Goal: Task Accomplishment & Management: Manage account settings

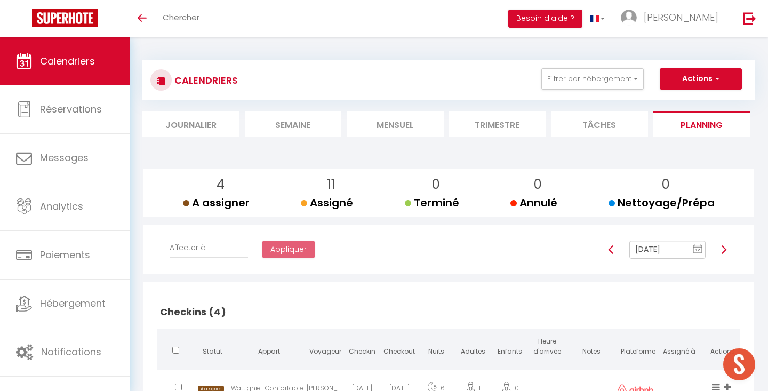
click at [376, 130] on li "Mensuel" at bounding box center [395, 124] width 97 height 26
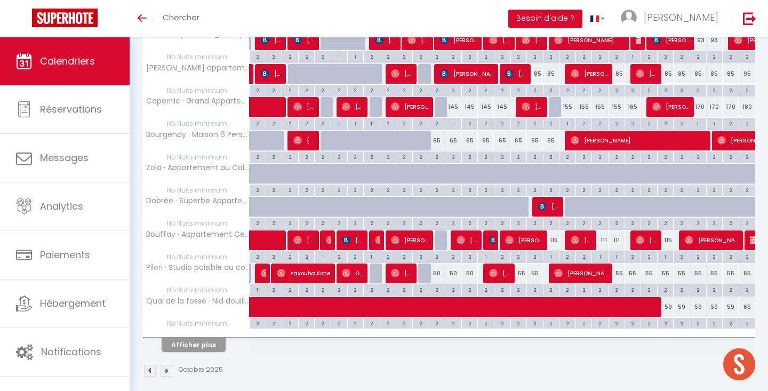
scroll to position [558, 0]
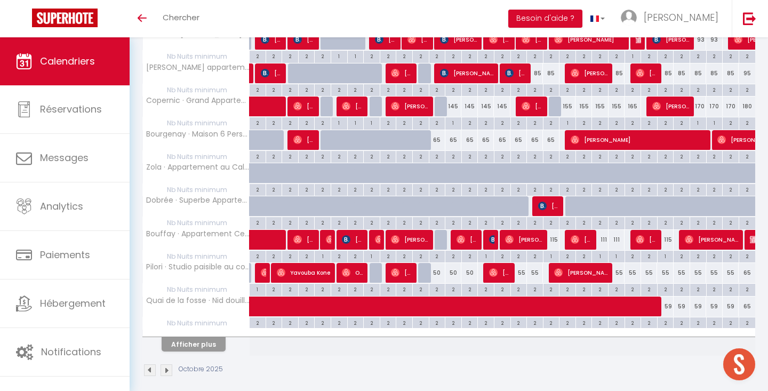
click at [436, 268] on div "50" at bounding box center [437, 273] width 17 height 20
type input "50"
type input "Dim 12 Octobre 2025"
type input "Lun 13 Octobre 2025"
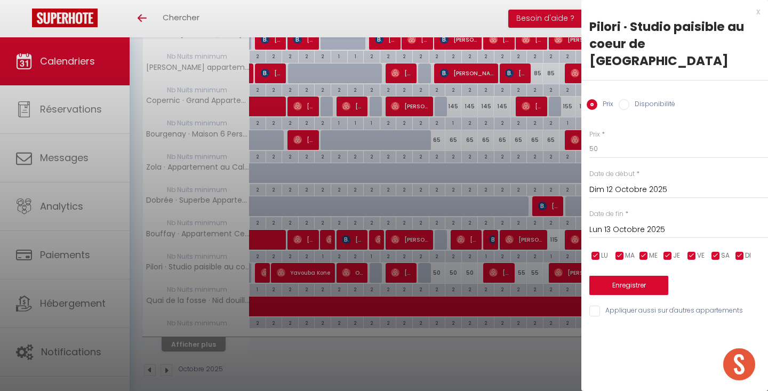
click at [759, 9] on div "x" at bounding box center [670, 11] width 179 height 13
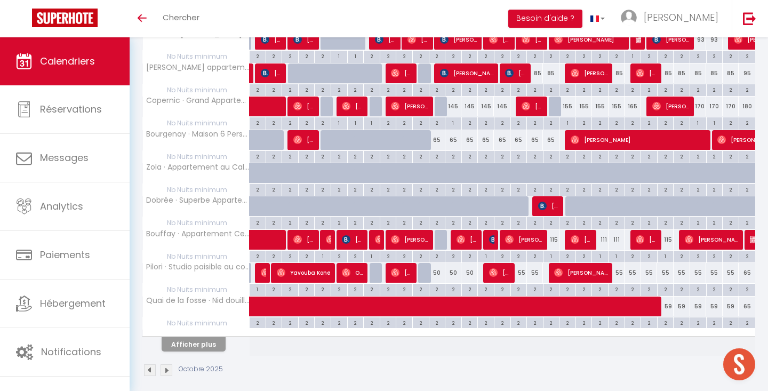
click at [424, 269] on div at bounding box center [426, 273] width 17 height 20
type input "50"
type input "Sam 11 Octobre 2025"
type input "Dim 12 Octobre 2025"
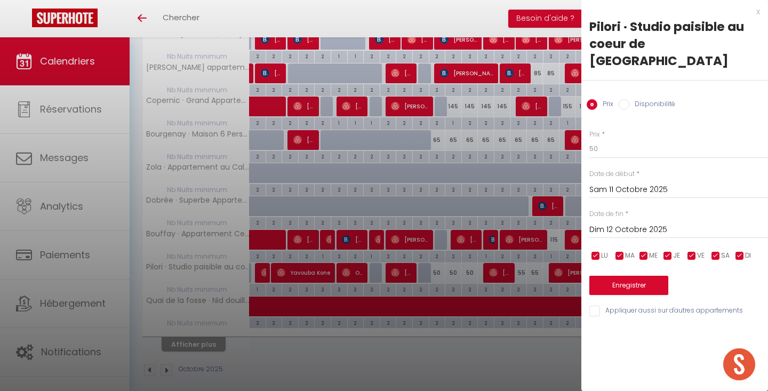
click at [757, 10] on div "x" at bounding box center [670, 11] width 179 height 13
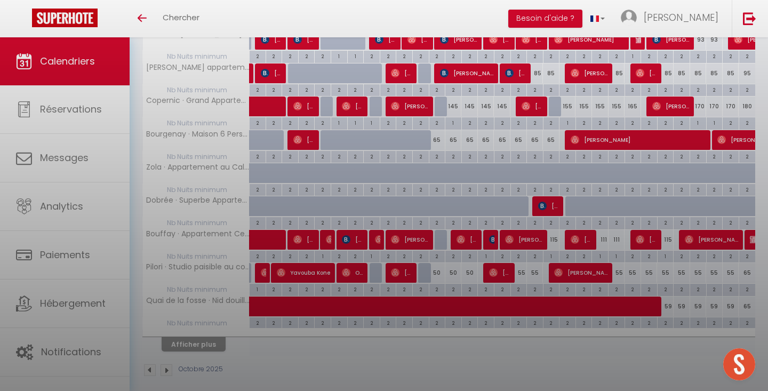
select select
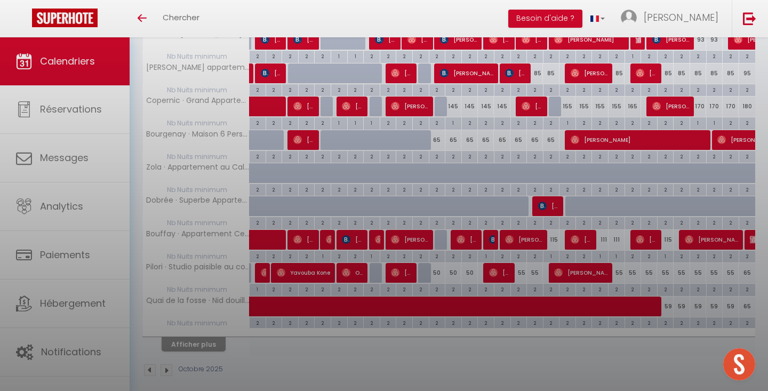
select select
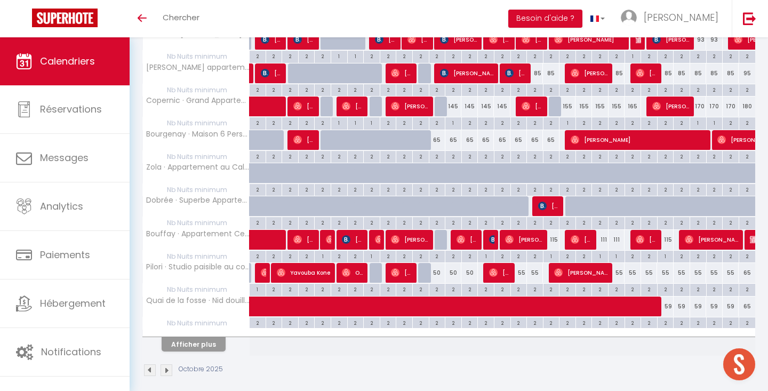
click at [402, 265] on span "[PERSON_NAME]" at bounding box center [402, 272] width 22 height 20
select select "OK"
select select "1"
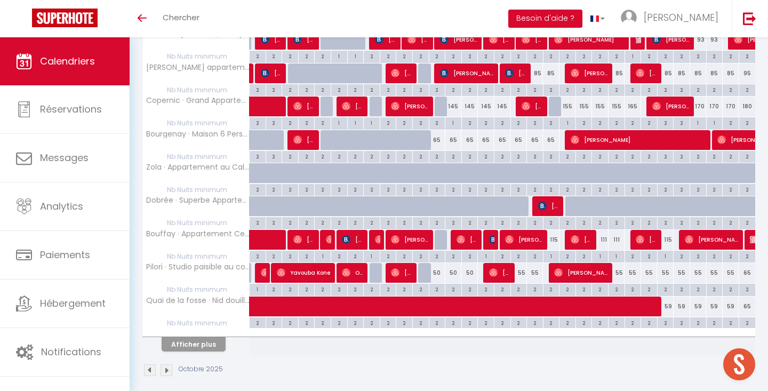
select select "1"
select select
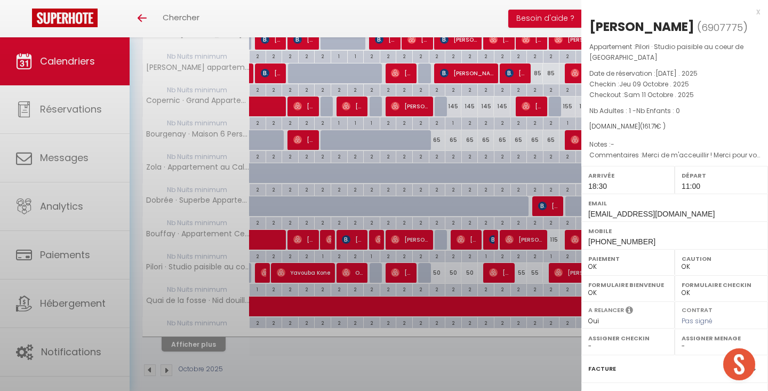
select select "28178"
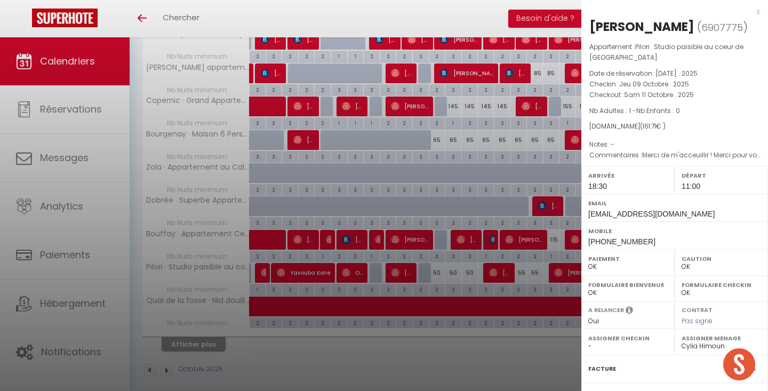
click at [757, 11] on div "x" at bounding box center [670, 11] width 179 height 13
